Goal: Task Accomplishment & Management: Use online tool/utility

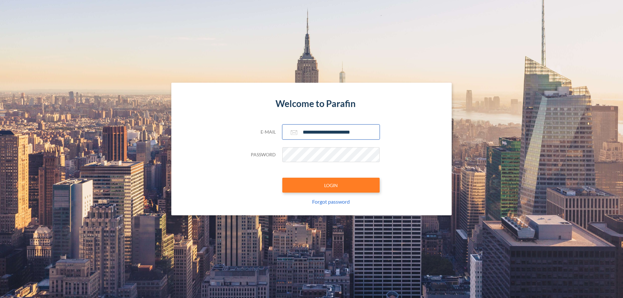
type input "**********"
click at [331, 185] on button "LOGIN" at bounding box center [330, 185] width 97 height 15
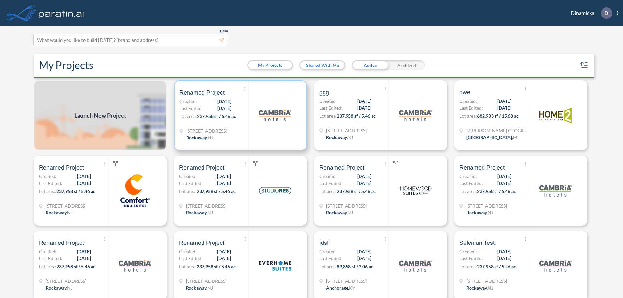
scroll to position [2, 0]
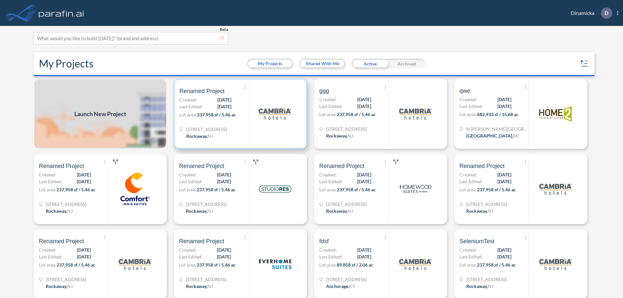
click at [239, 114] on p "Lot area: 237,958 sf / 5.46 ac" at bounding box center [213, 115] width 69 height 9
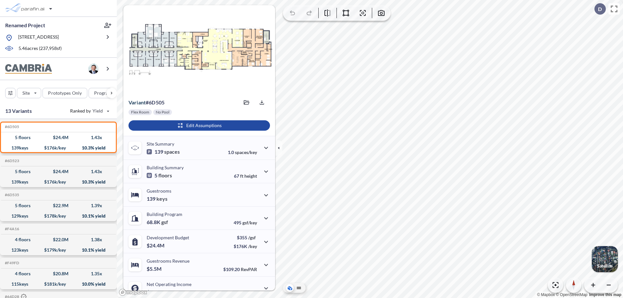
scroll to position [33, 0]
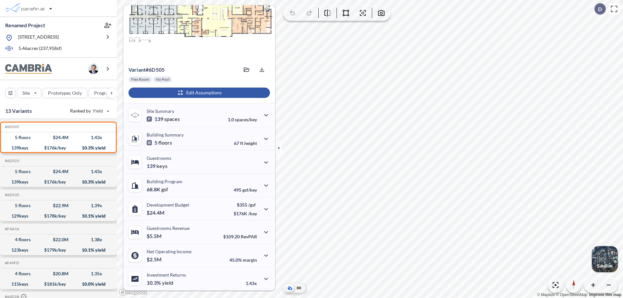
click at [198, 93] on div "button" at bounding box center [198, 93] width 141 height 10
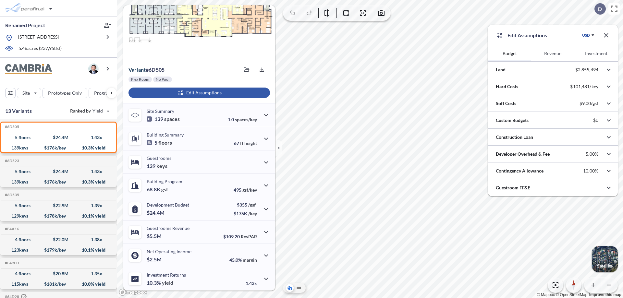
click at [552, 54] on button "Revenue" at bounding box center [552, 54] width 43 height 16
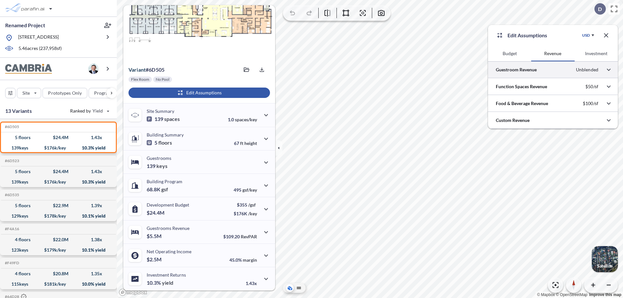
click at [553, 70] on div at bounding box center [553, 69] width 130 height 17
